Goal: Task Accomplishment & Management: Use online tool/utility

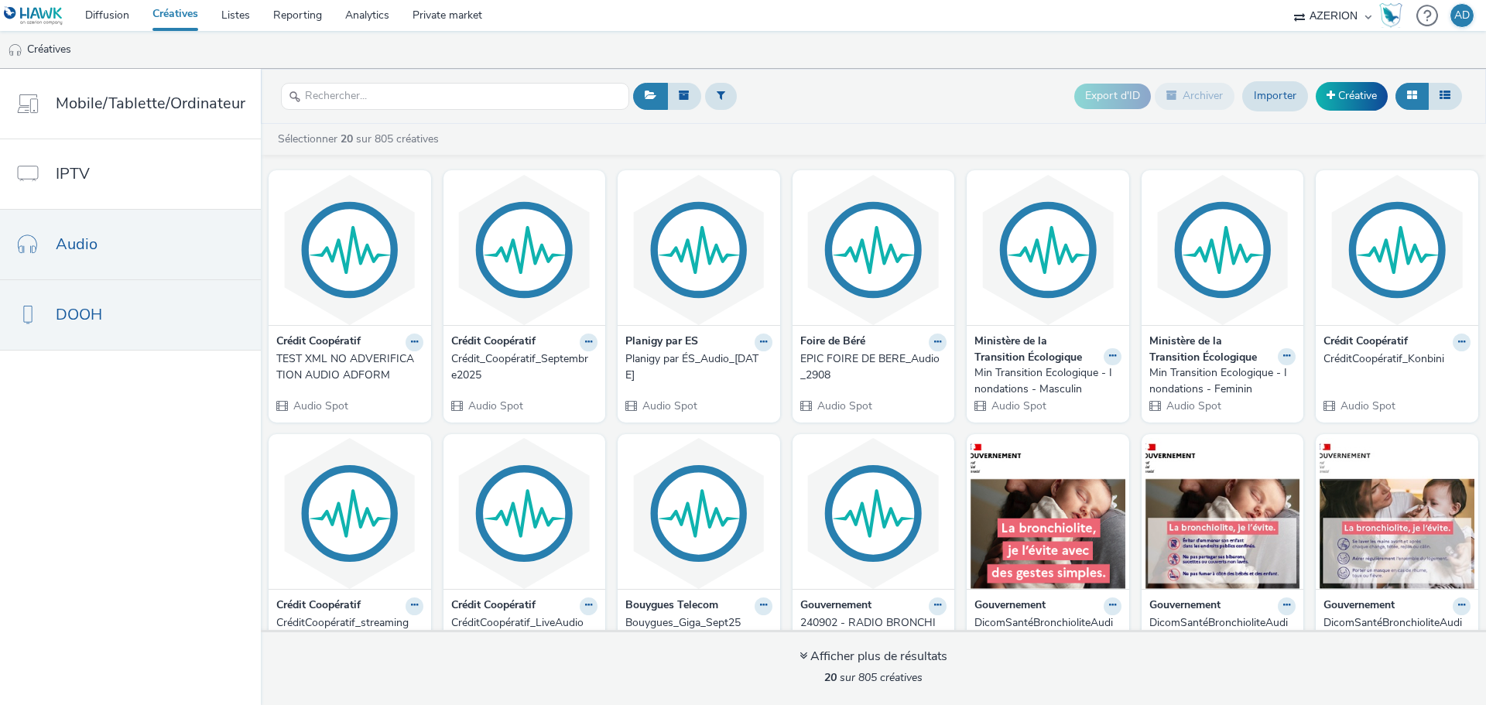
click at [152, 306] on link "DOOH" at bounding box center [130, 315] width 261 height 70
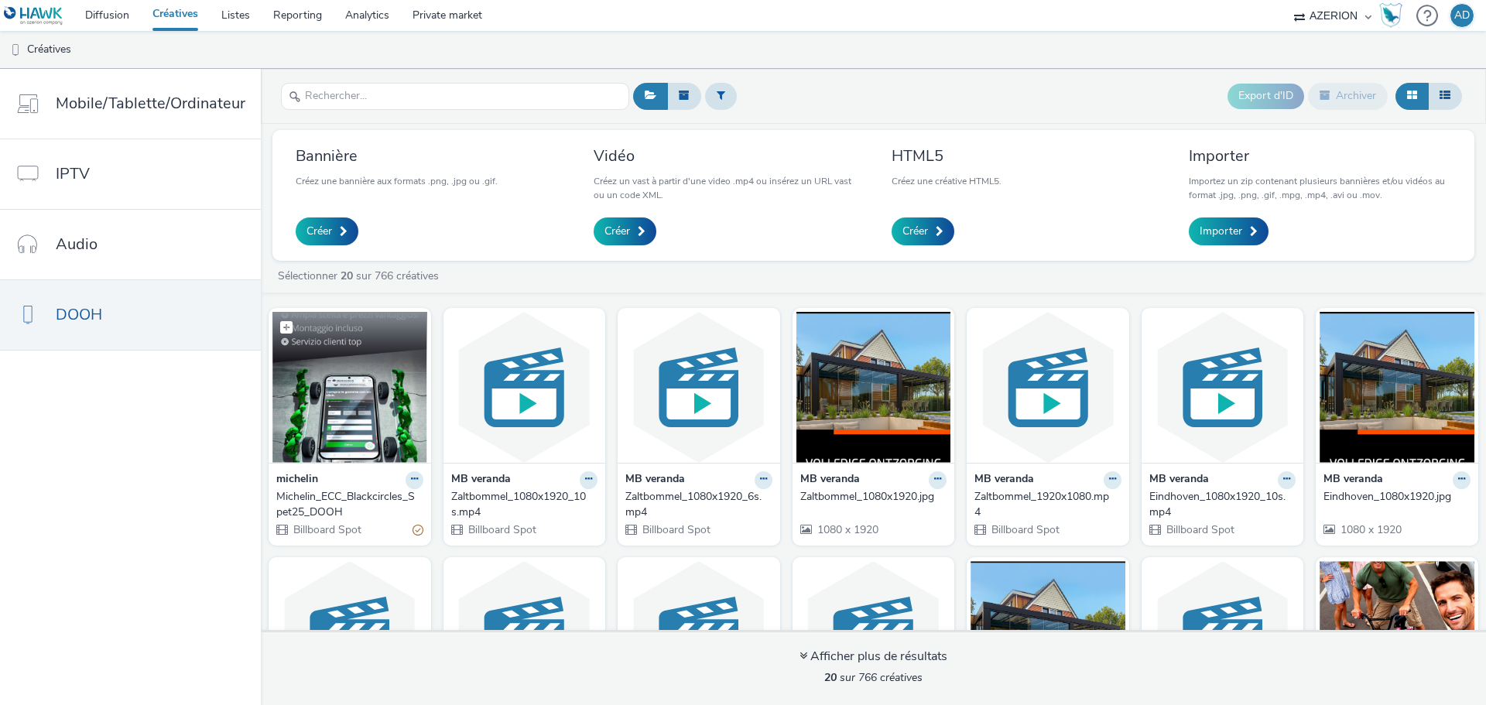
click at [351, 365] on img at bounding box center [349, 387] width 155 height 151
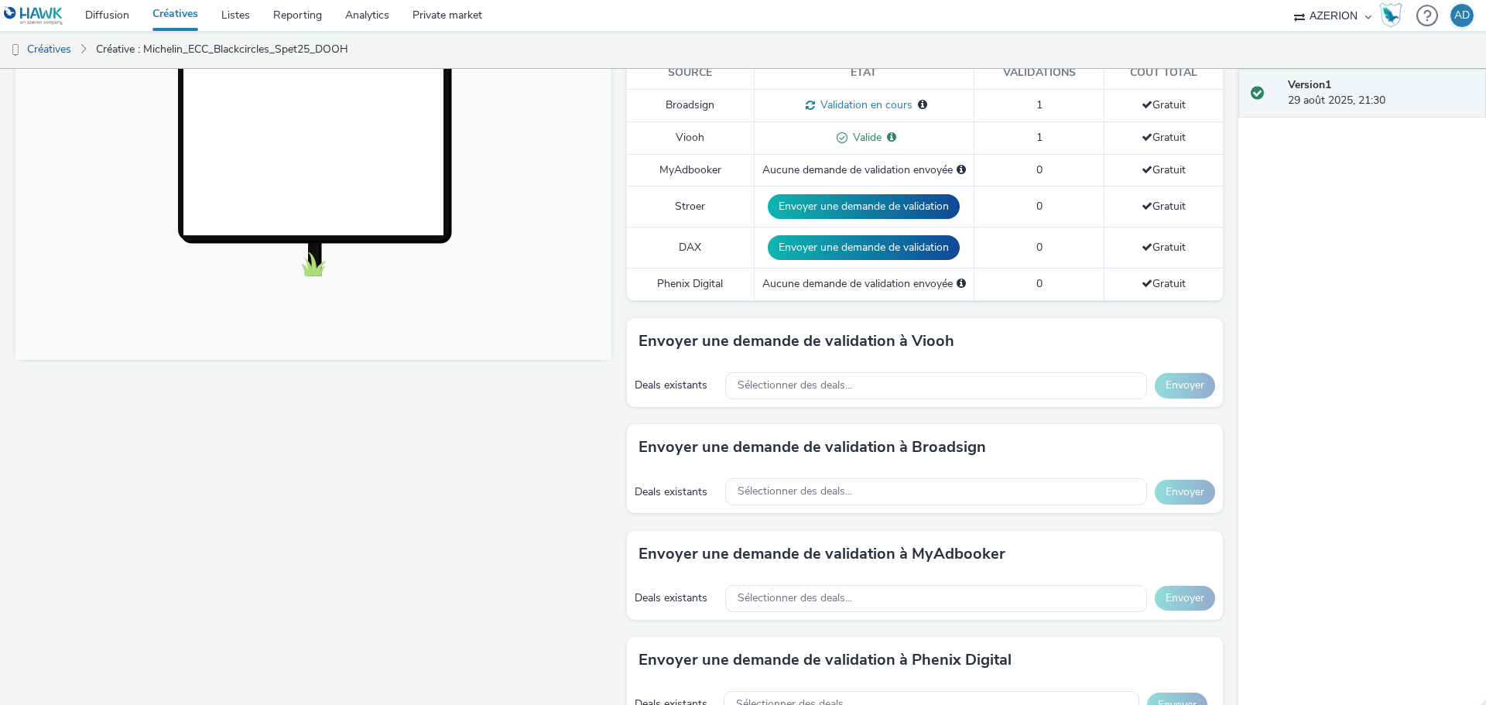
scroll to position [464, 0]
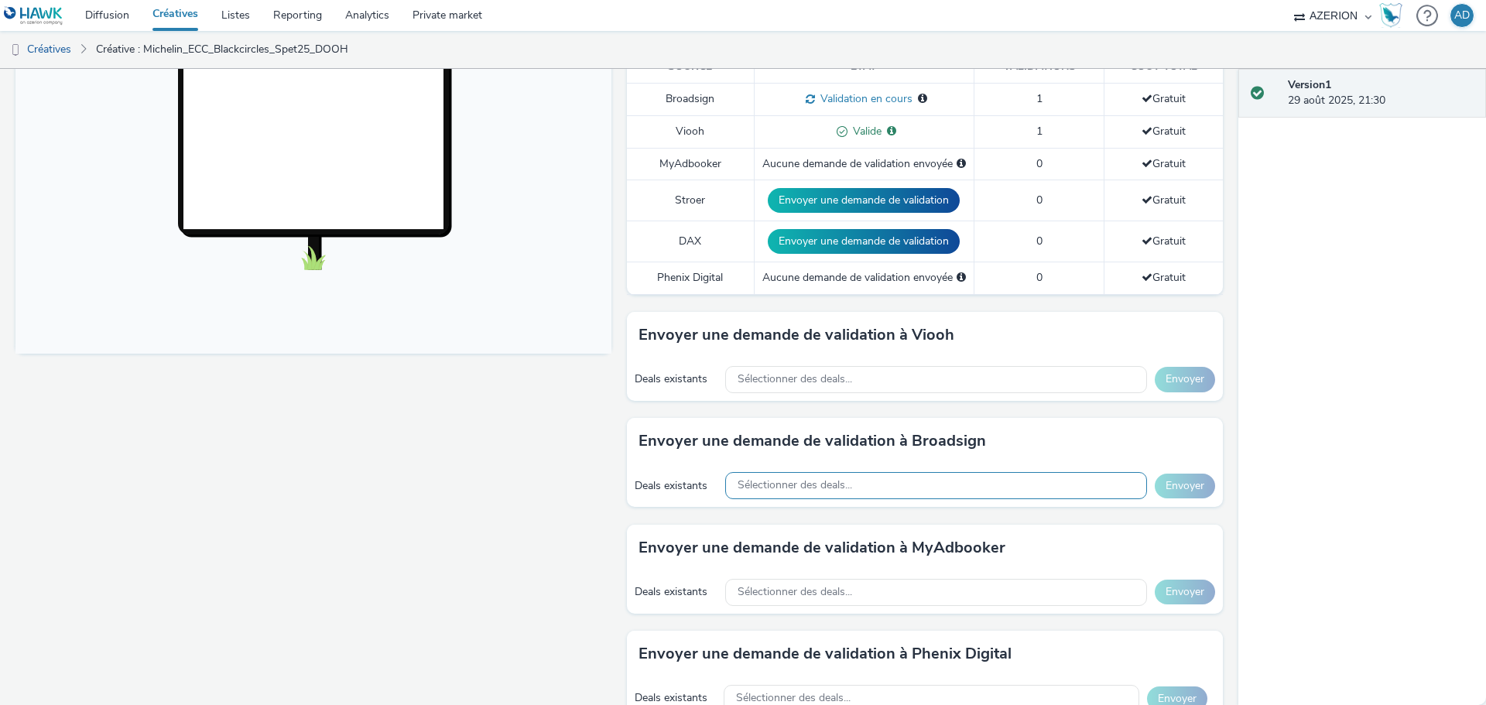
click at [774, 491] on div "Sélectionner des deals..." at bounding box center [936, 485] width 422 height 27
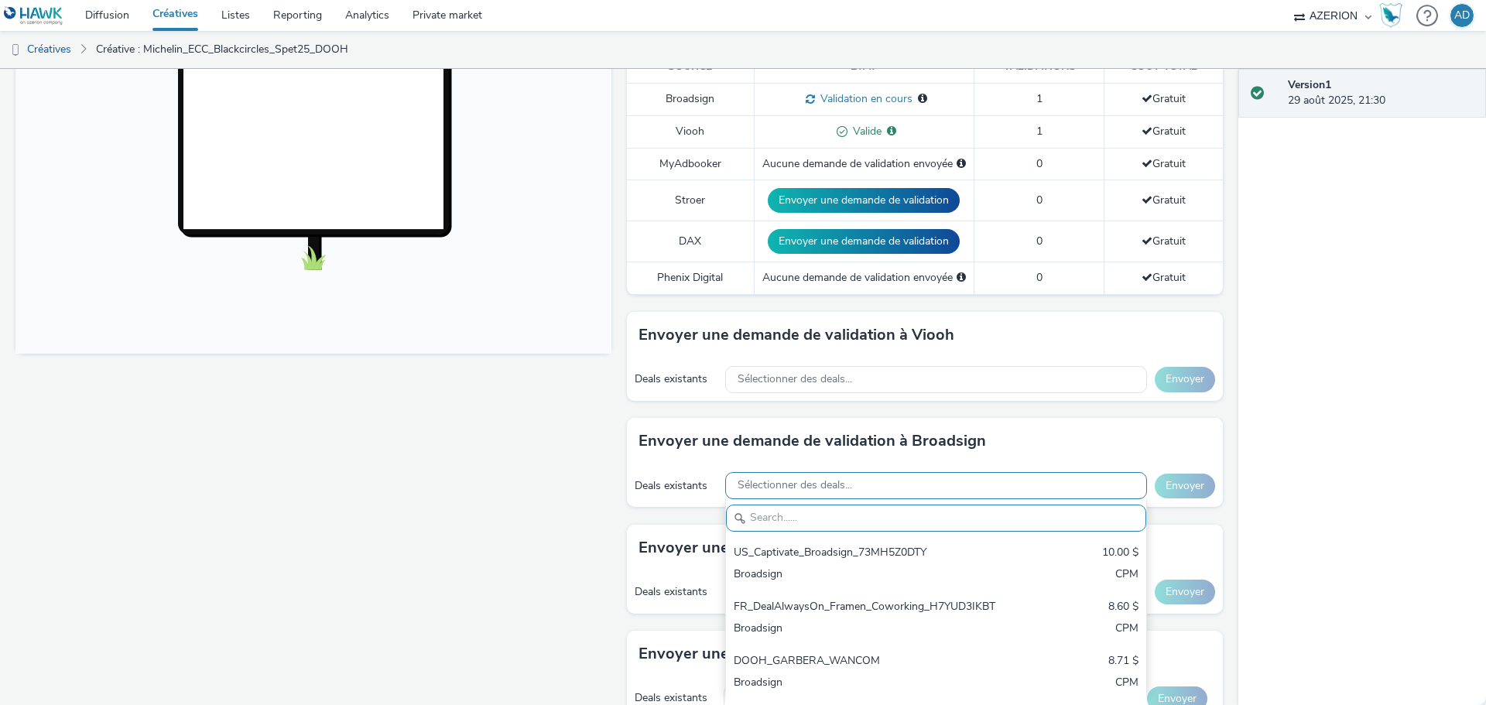
paste input "IEM7R03PU1"
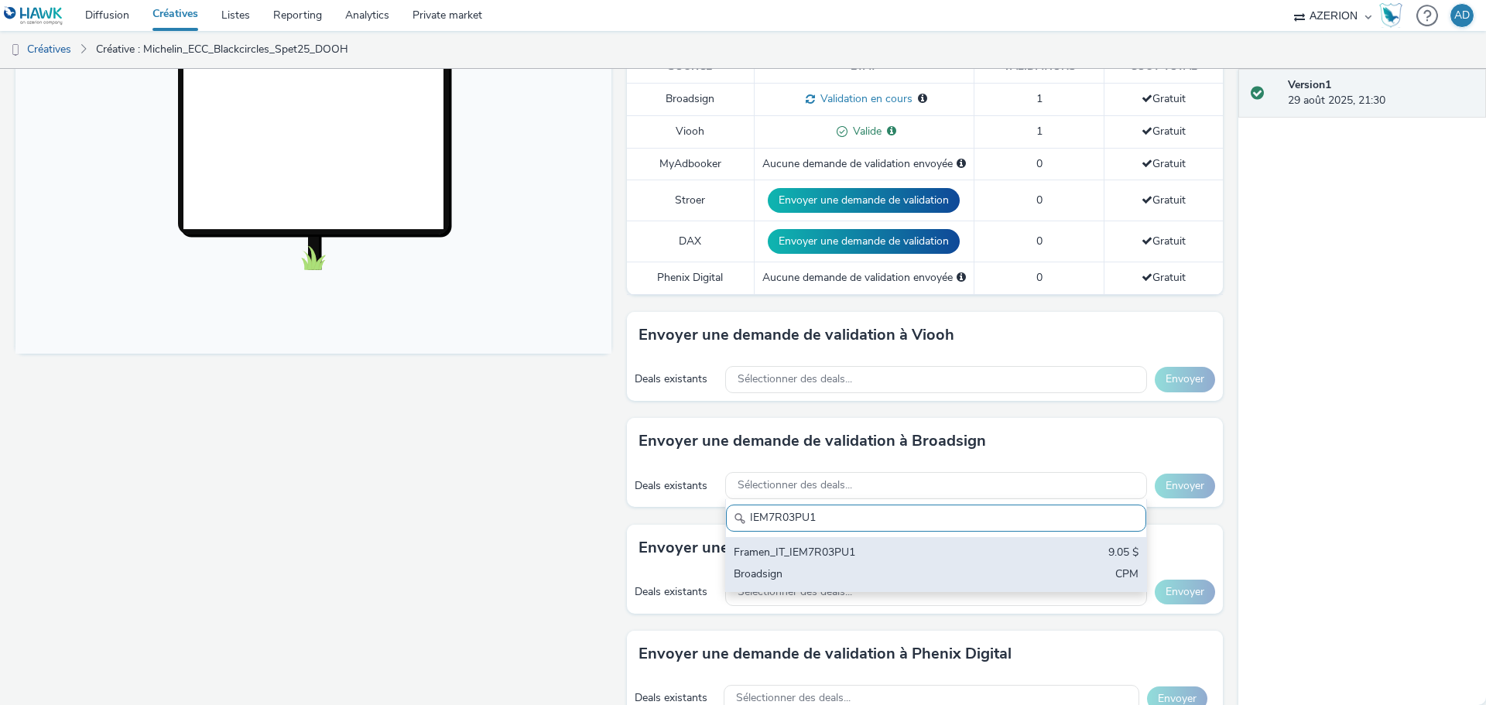
type input "IEM7R03PU1"
click at [882, 551] on div "Framen_IT_IEM7R03PU1" at bounding box center [866, 554] width 267 height 18
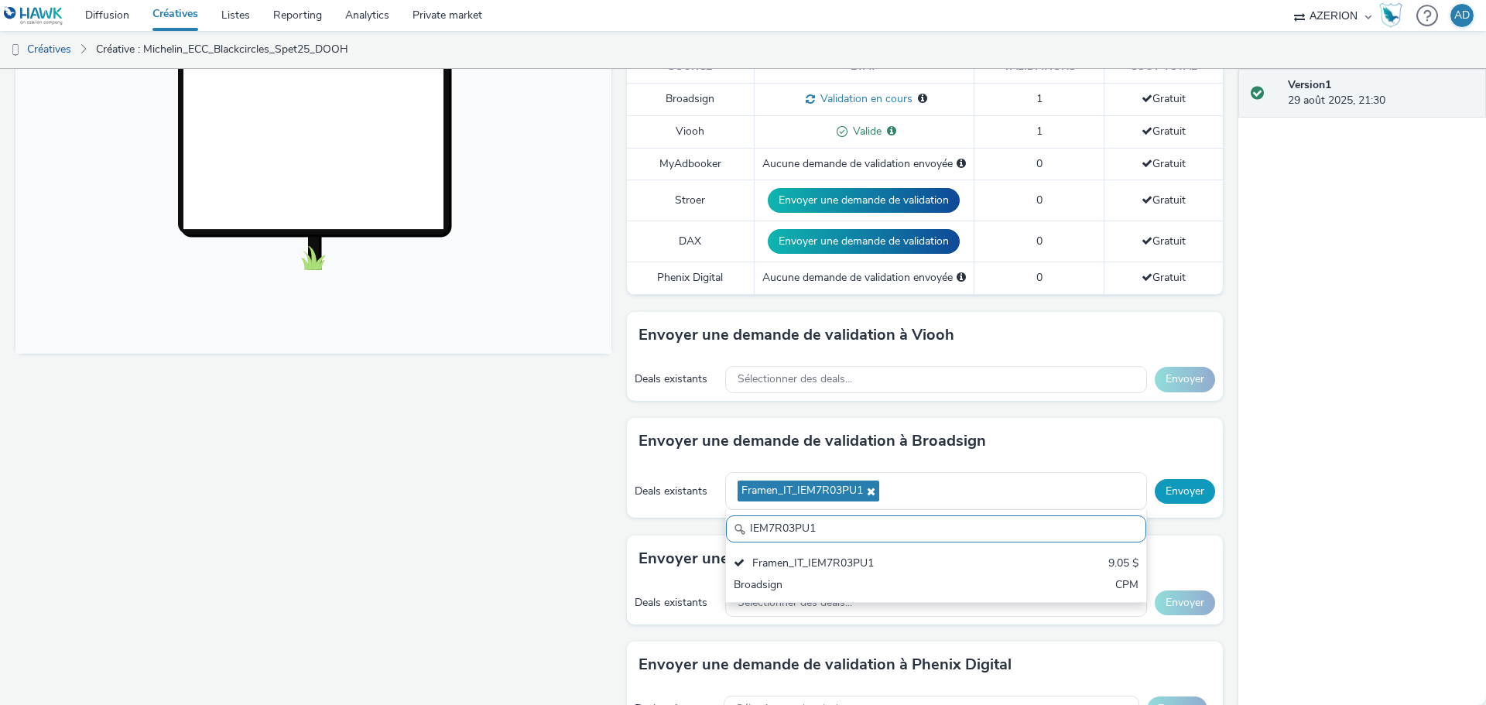
click at [1188, 492] on button "Envoyer" at bounding box center [1184, 491] width 60 height 25
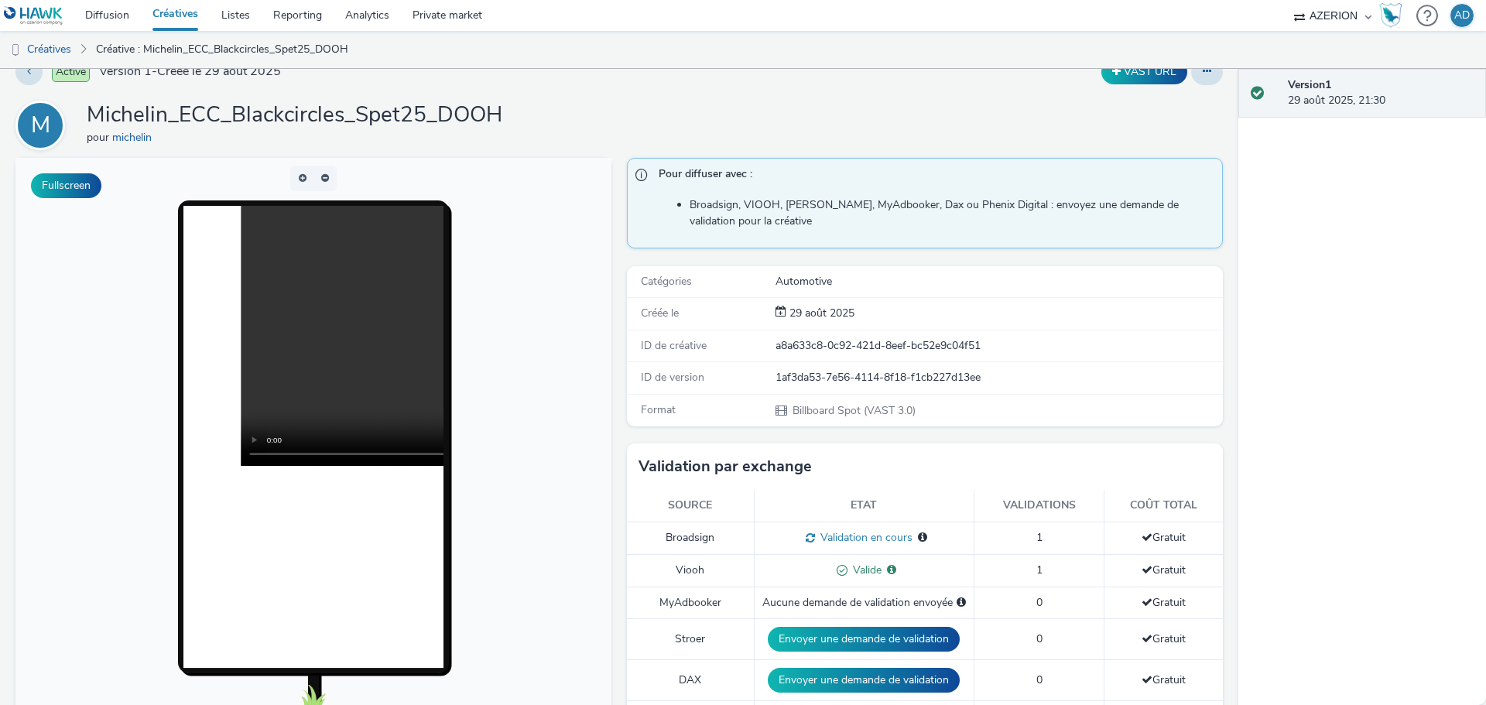
scroll to position [0, 0]
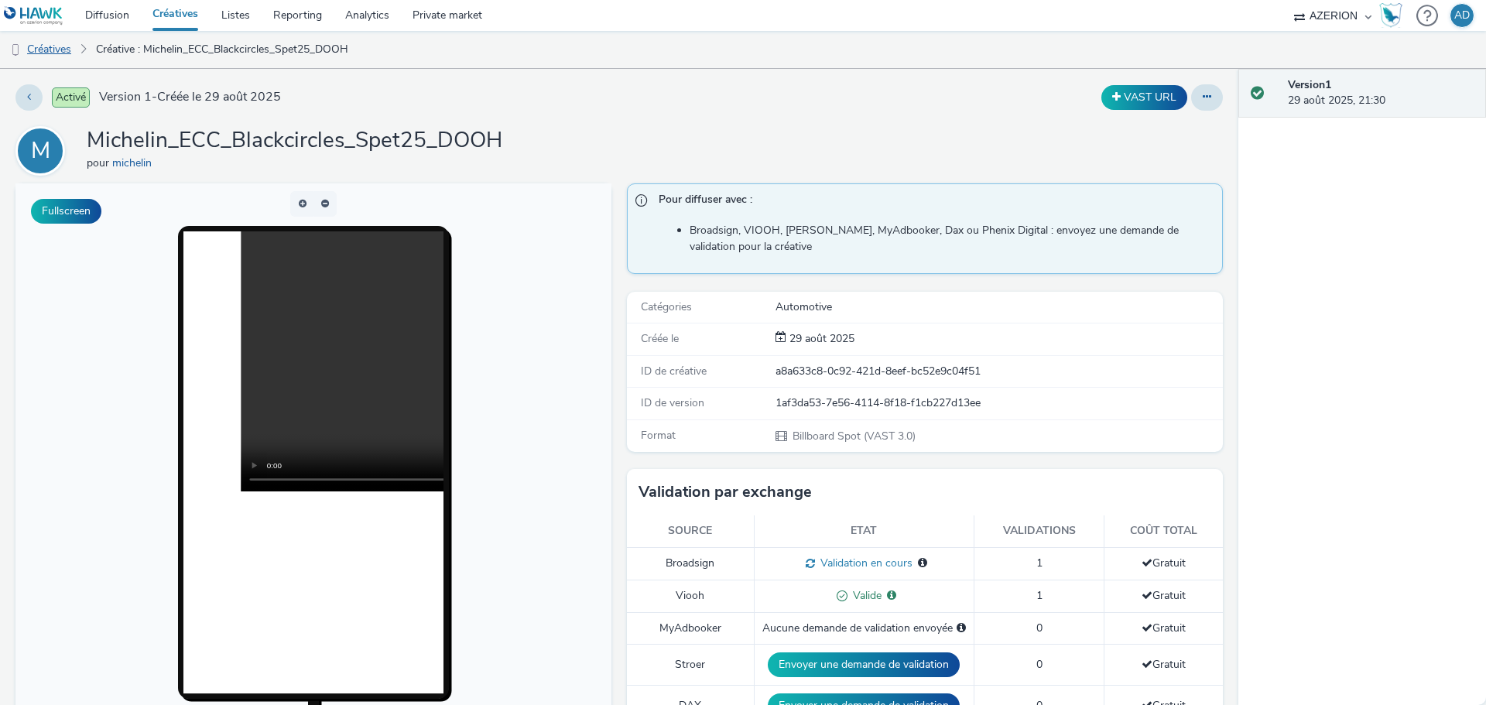
click at [62, 49] on link "Créatives" at bounding box center [39, 49] width 79 height 37
